Goal: Check status: Check status

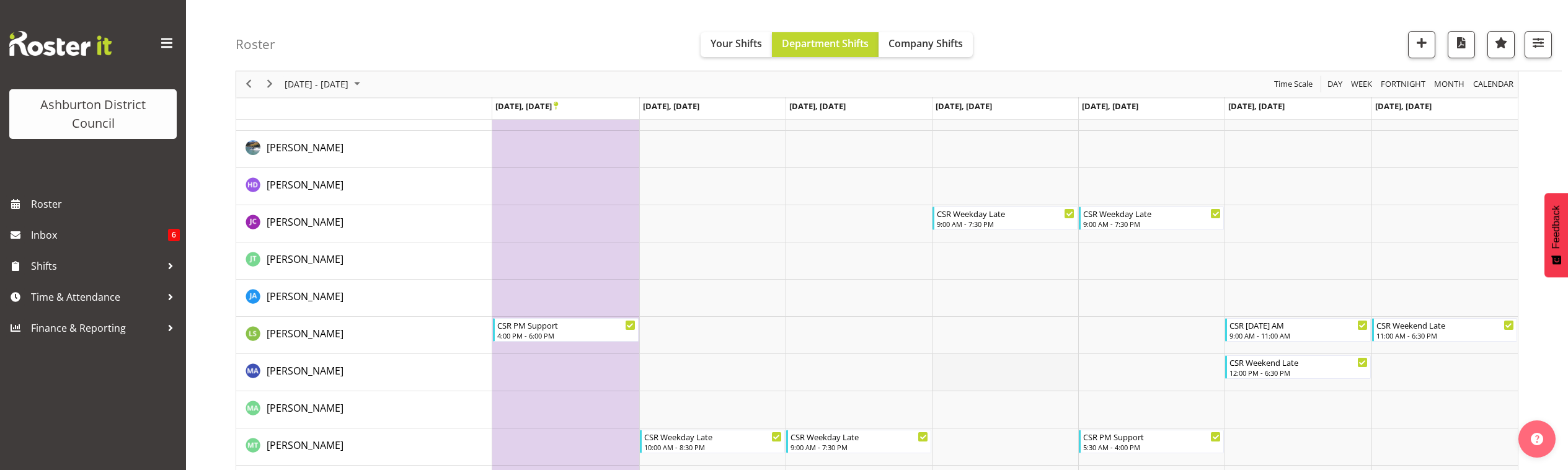
scroll to position [235, 0]
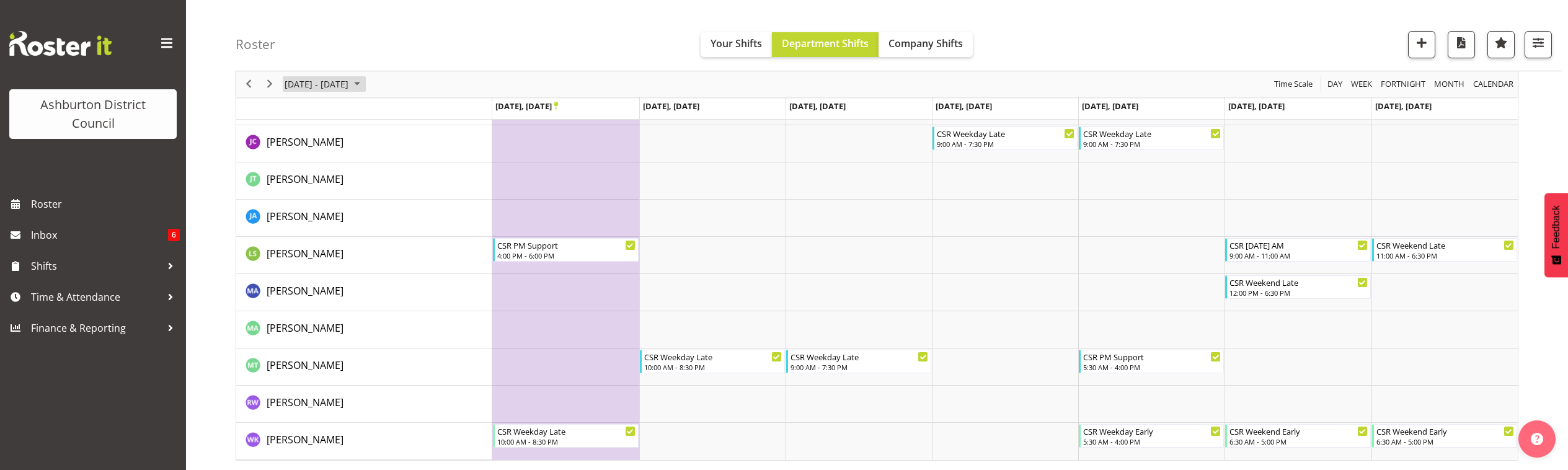
click at [328, 85] on span "November 03 - 09, 2025" at bounding box center [317, 85] width 67 height 15
click at [400, 268] on button "[DATE]" at bounding box center [405, 268] width 42 height 17
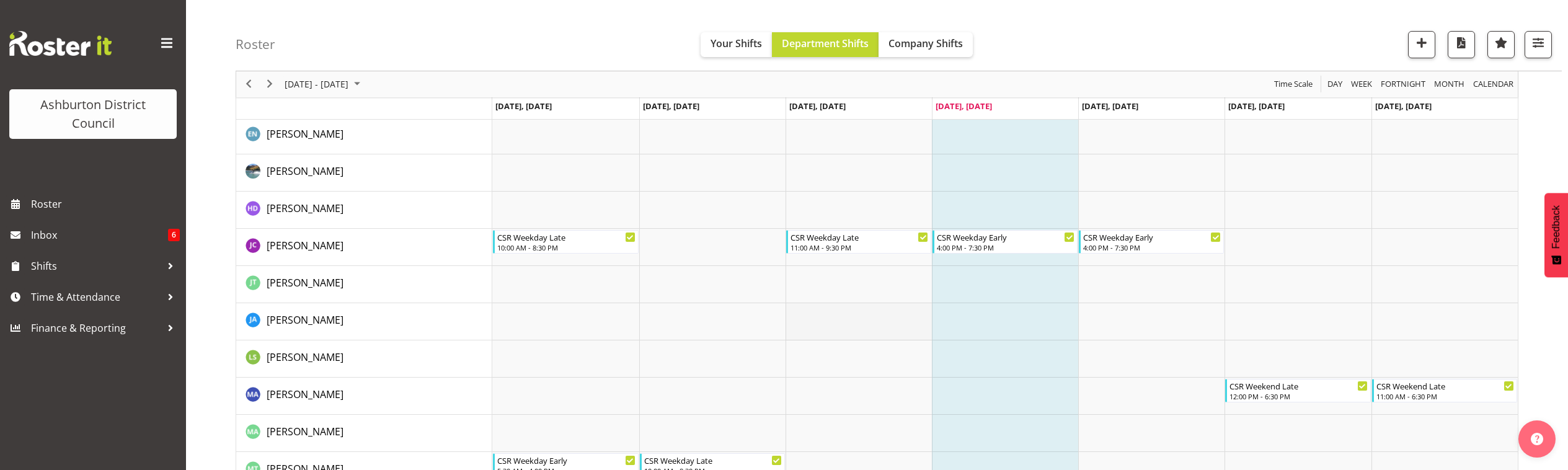
scroll to position [235, 0]
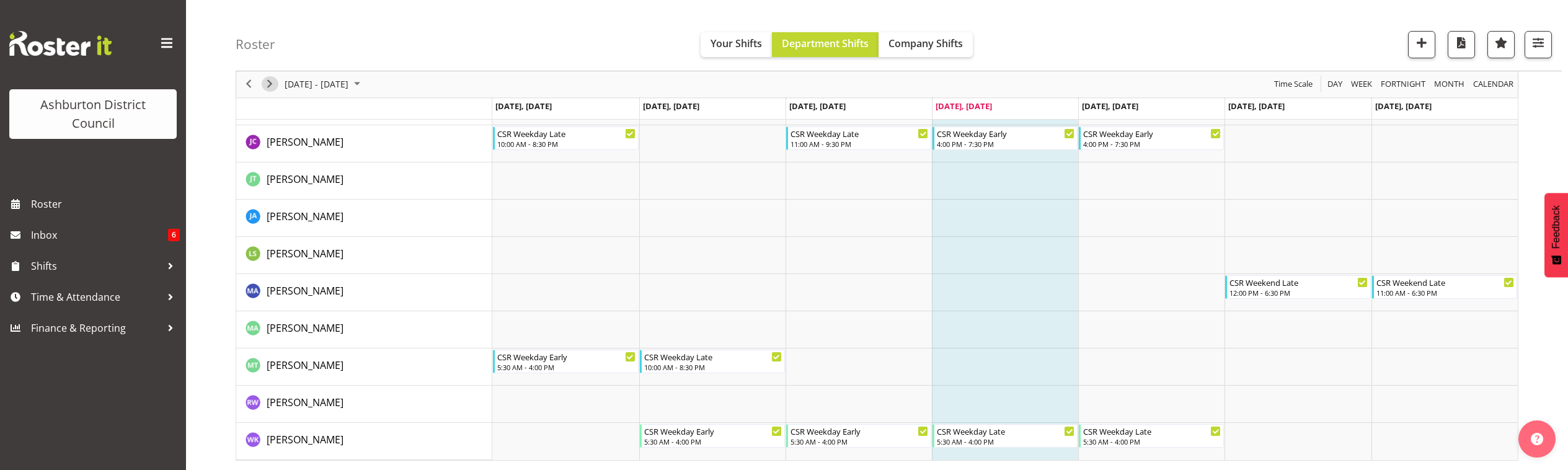
drag, startPoint x: 268, startPoint y: 83, endPoint x: 522, endPoint y: 191, distance: 276.0
click at [268, 85] on span "Next" at bounding box center [270, 85] width 15 height 15
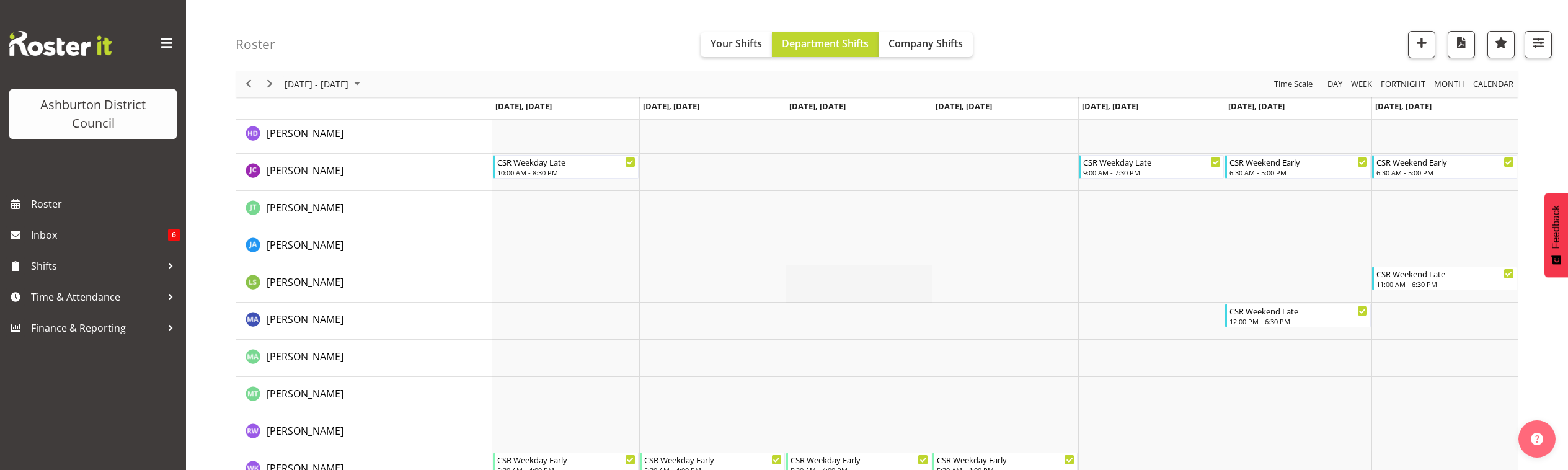
scroll to position [235, 0]
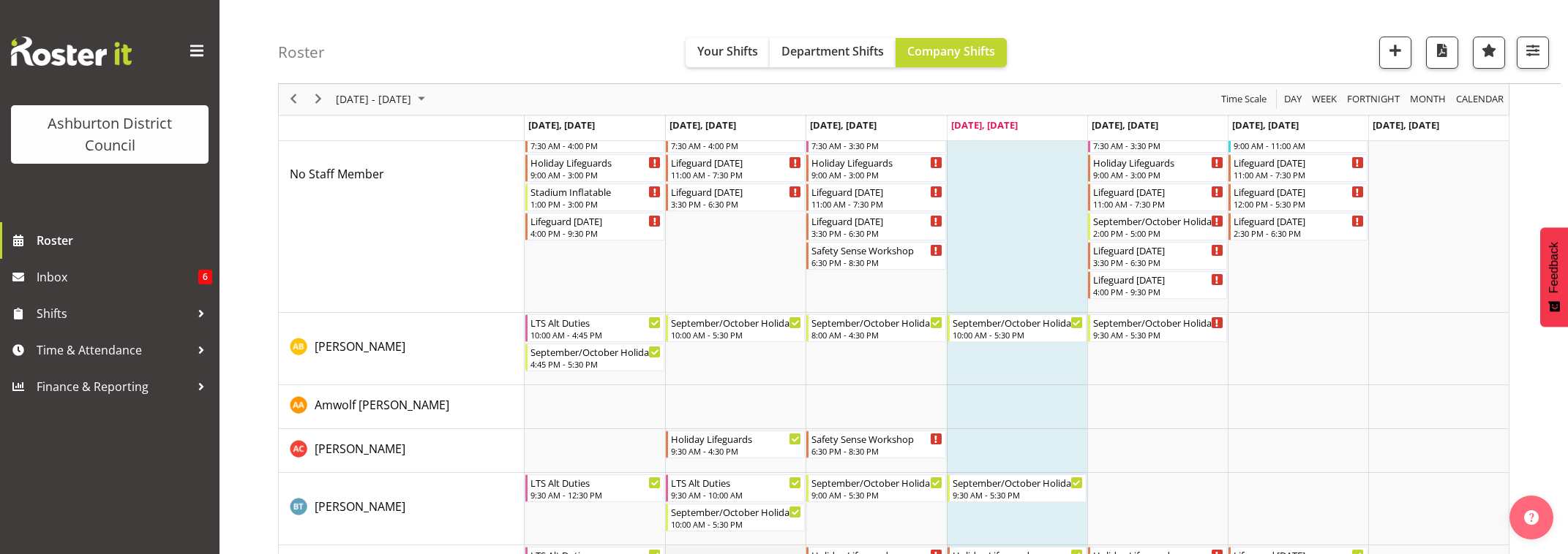
scroll to position [352, 0]
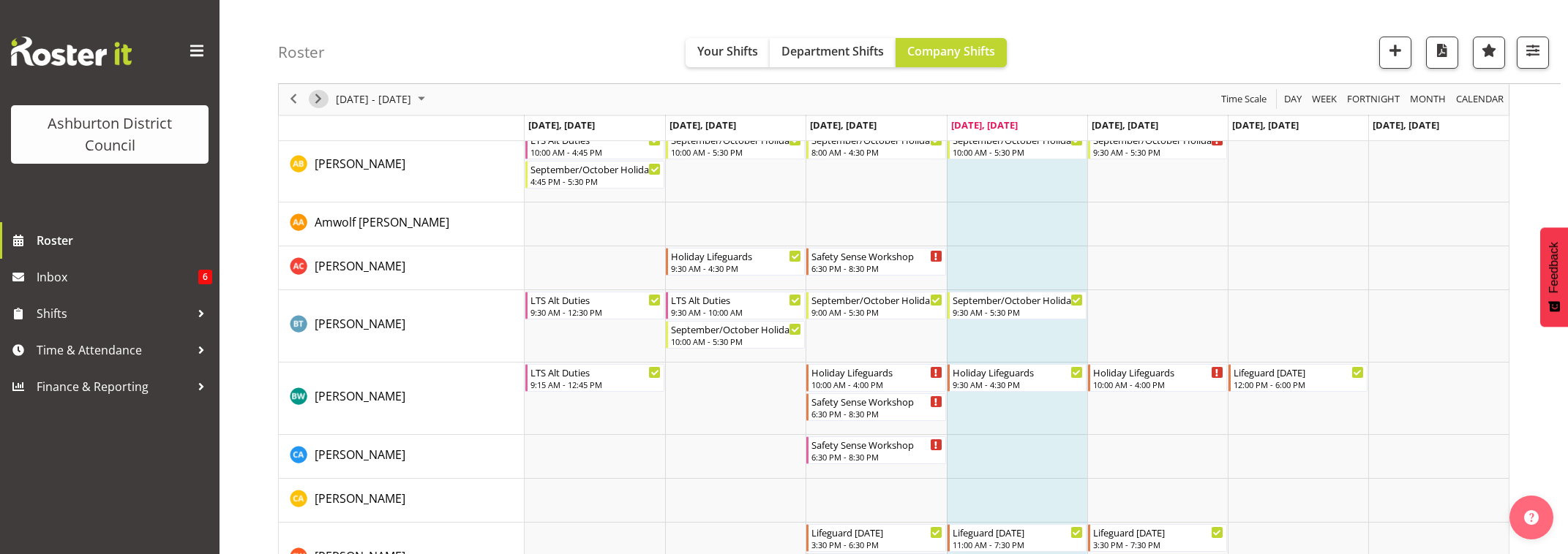
click at [311, 105] on span "Next" at bounding box center [318, 100] width 17 height 18
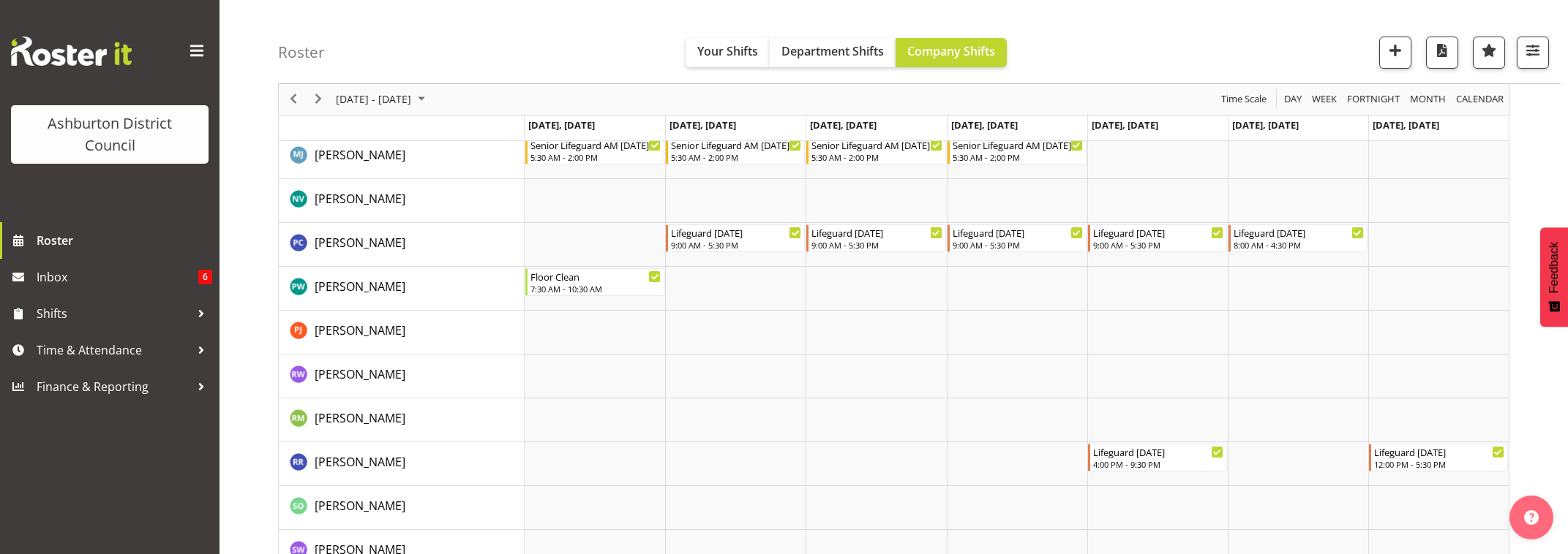
scroll to position [2640, 0]
